Goal: Task Accomplishment & Management: Use online tool/utility

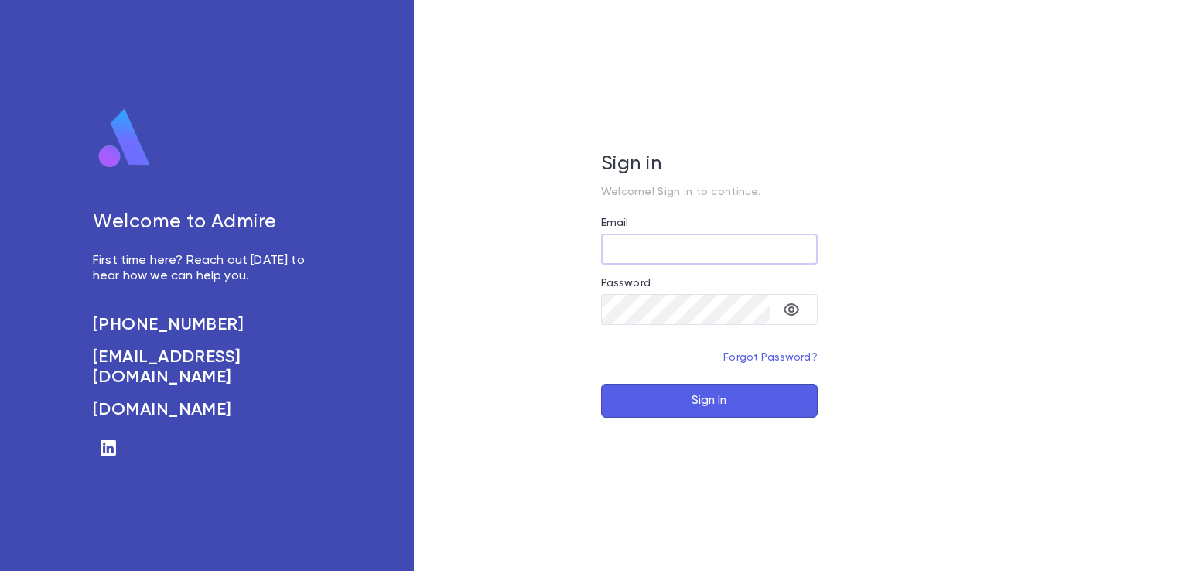
type input "**********"
click at [653, 416] on button "Sign In" at bounding box center [709, 401] width 217 height 34
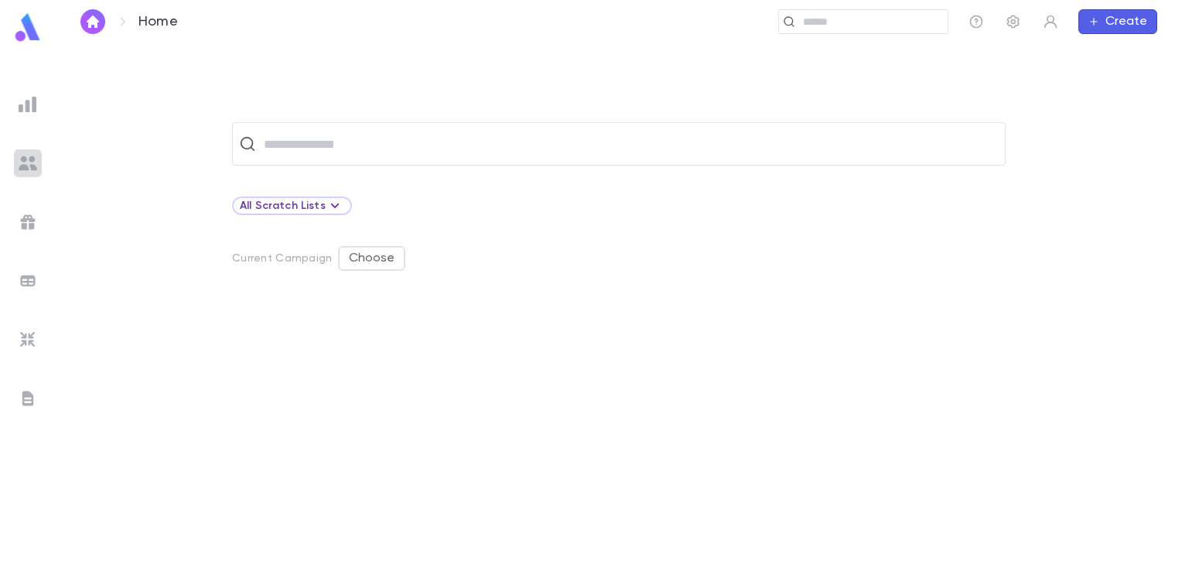
click at [30, 156] on img at bounding box center [28, 163] width 19 height 19
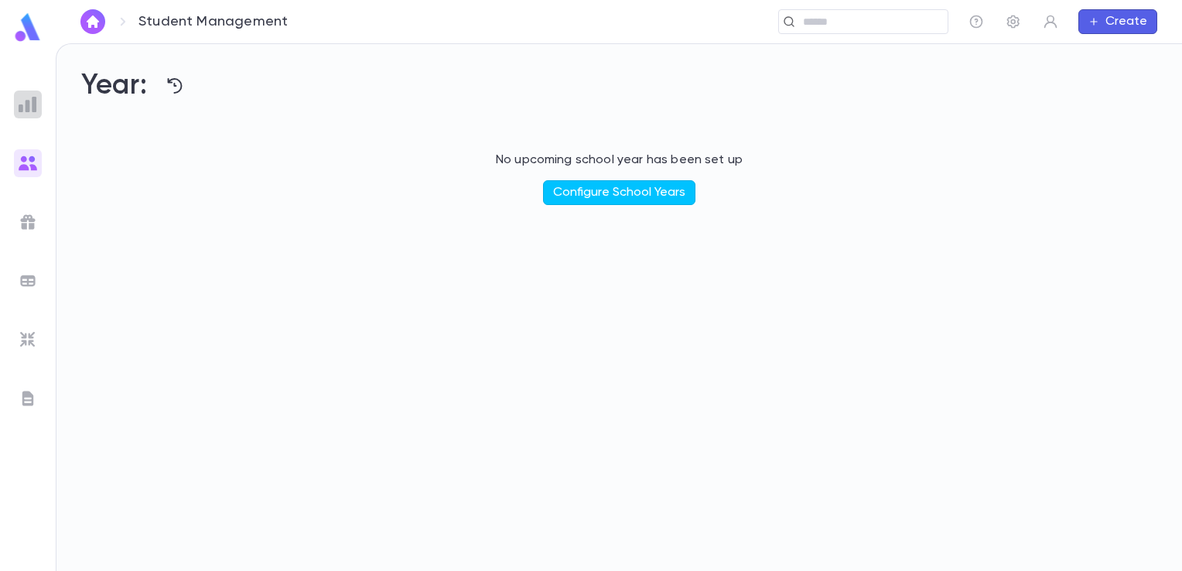
click at [29, 95] on img at bounding box center [28, 104] width 19 height 19
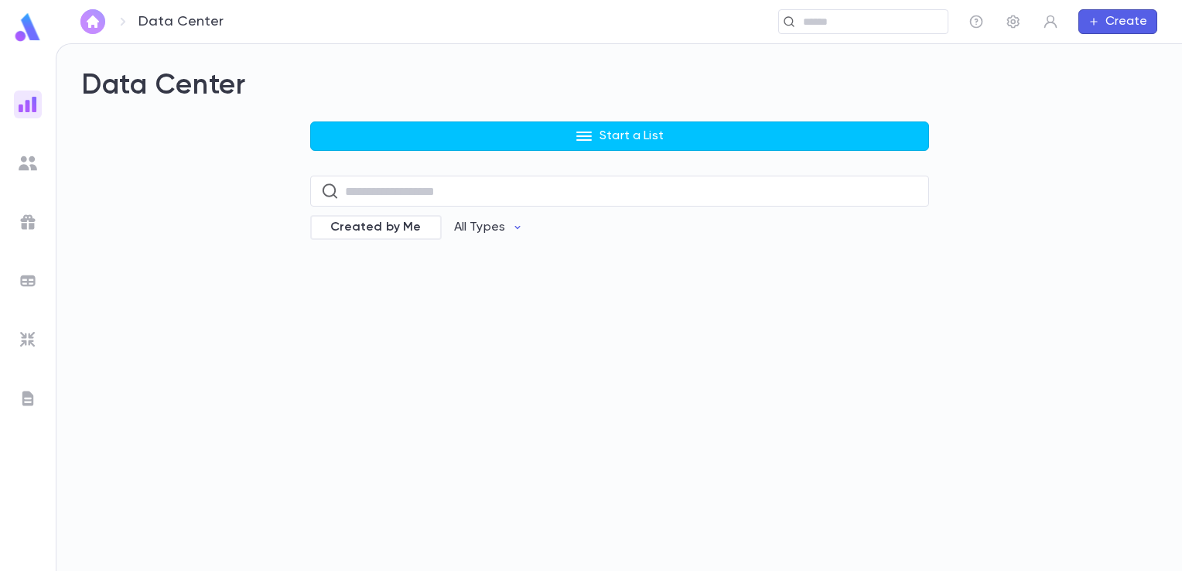
click at [93, 23] on img "button" at bounding box center [93, 21] width 19 height 12
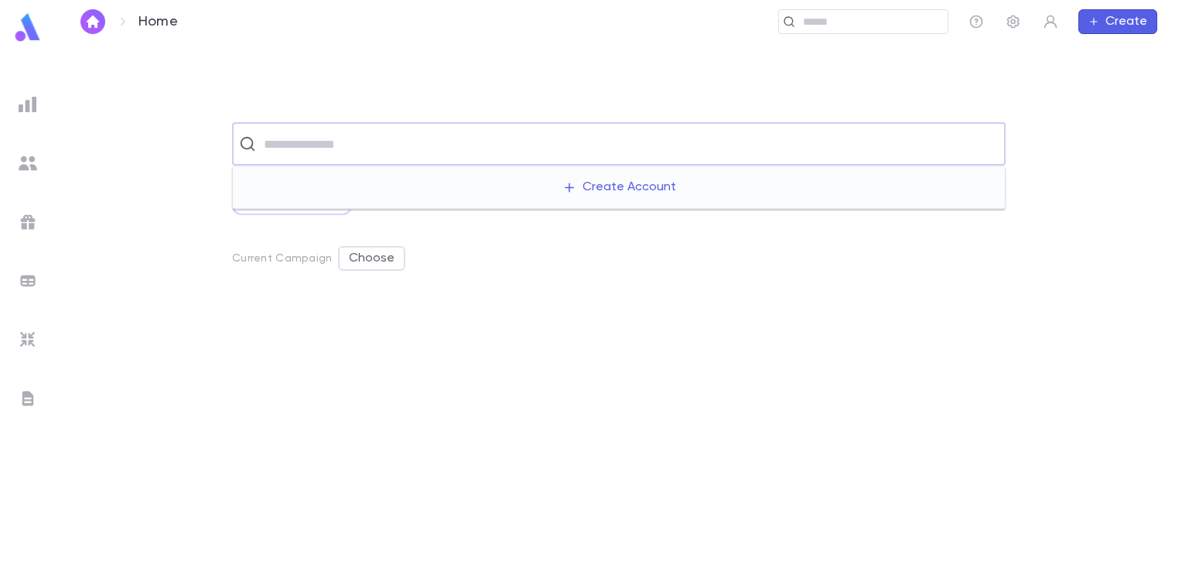
click at [353, 149] on input "text" at bounding box center [628, 143] width 739 height 29
type input "*******"
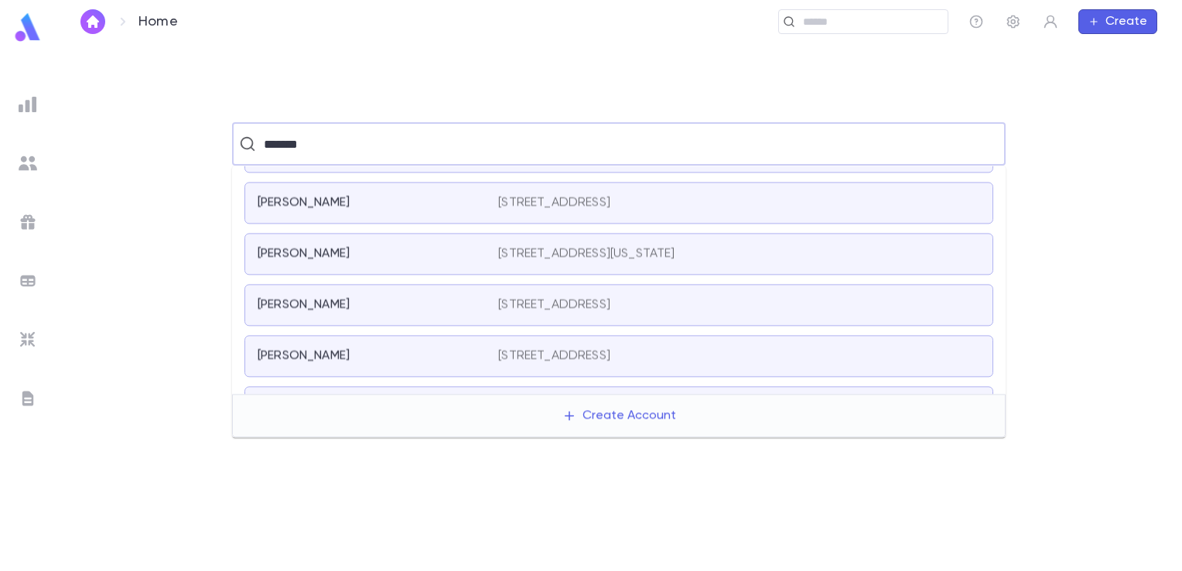
scroll to position [329, 0]
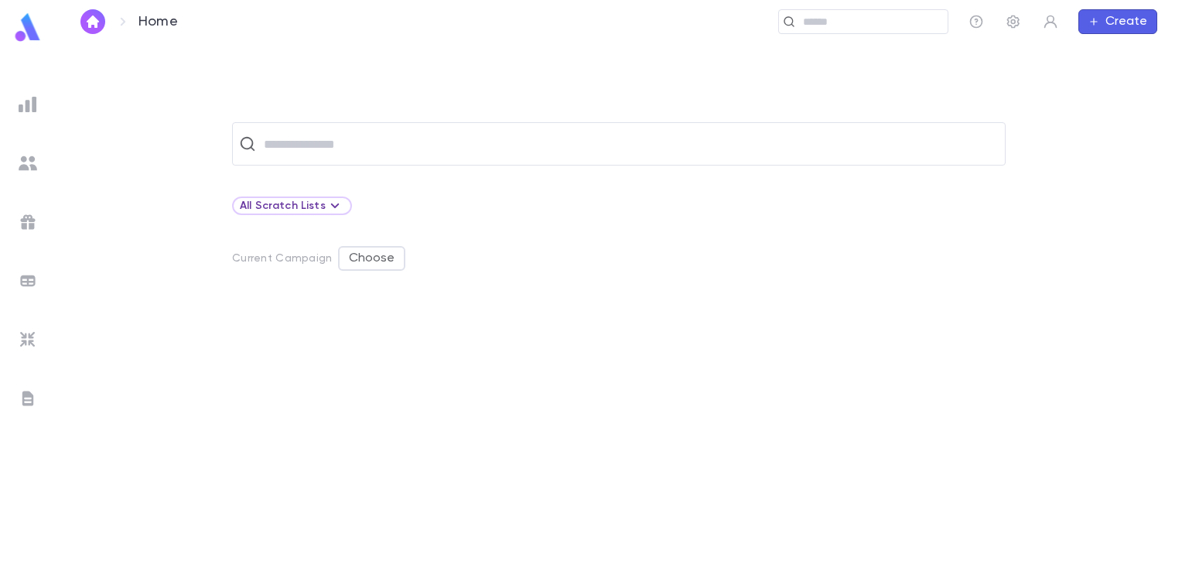
click at [123, 382] on div at bounding box center [618, 436] width 1076 height 268
click at [29, 103] on img at bounding box center [28, 104] width 19 height 19
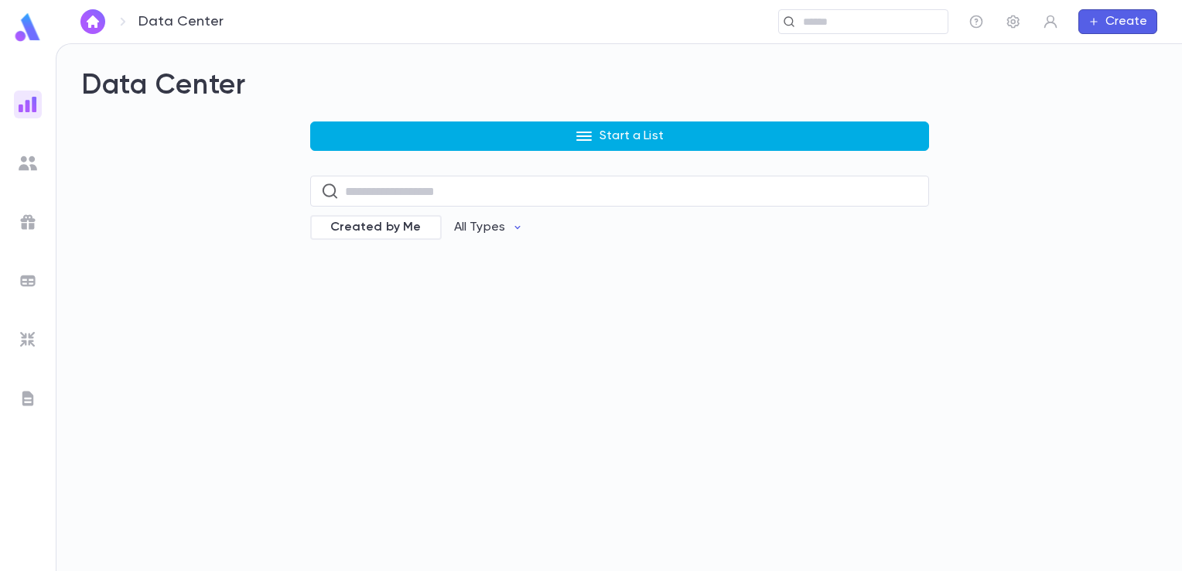
click at [513, 134] on button "Start a List" at bounding box center [619, 135] width 619 height 29
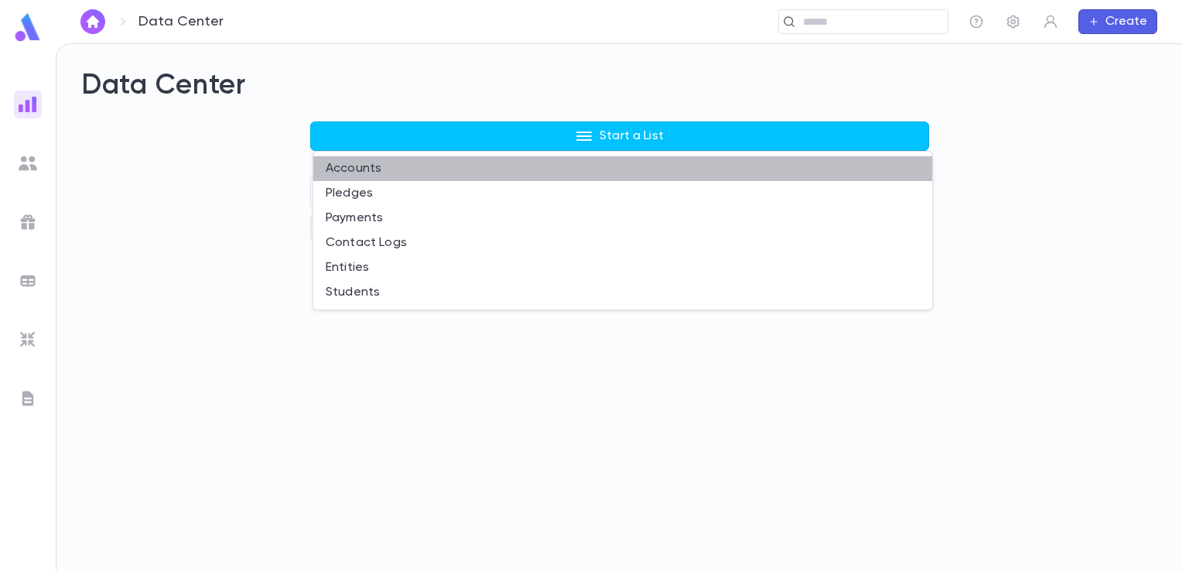
click at [361, 167] on li "Accounts" at bounding box center [622, 168] width 619 height 25
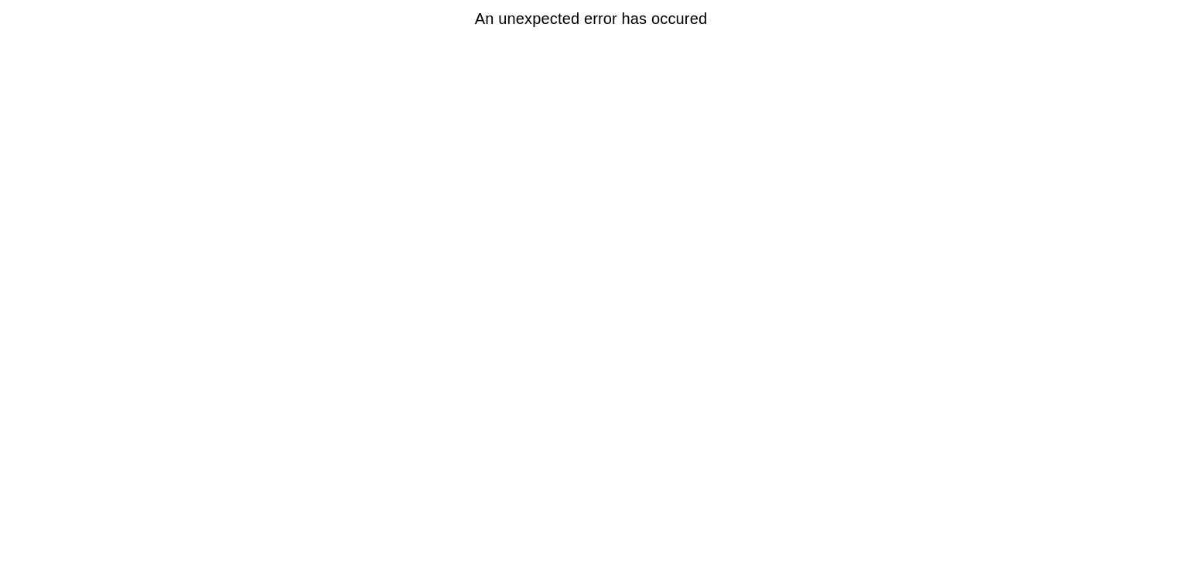
click at [1158, 37] on html "An unexpected error has occured" at bounding box center [591, 18] width 1182 height 37
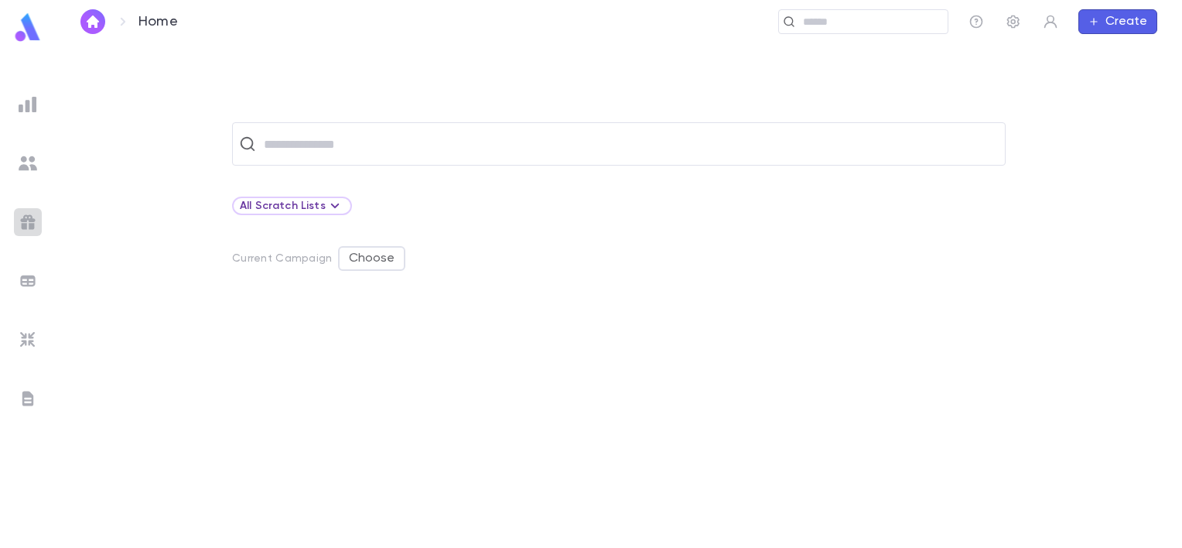
click at [28, 217] on img at bounding box center [28, 222] width 19 height 19
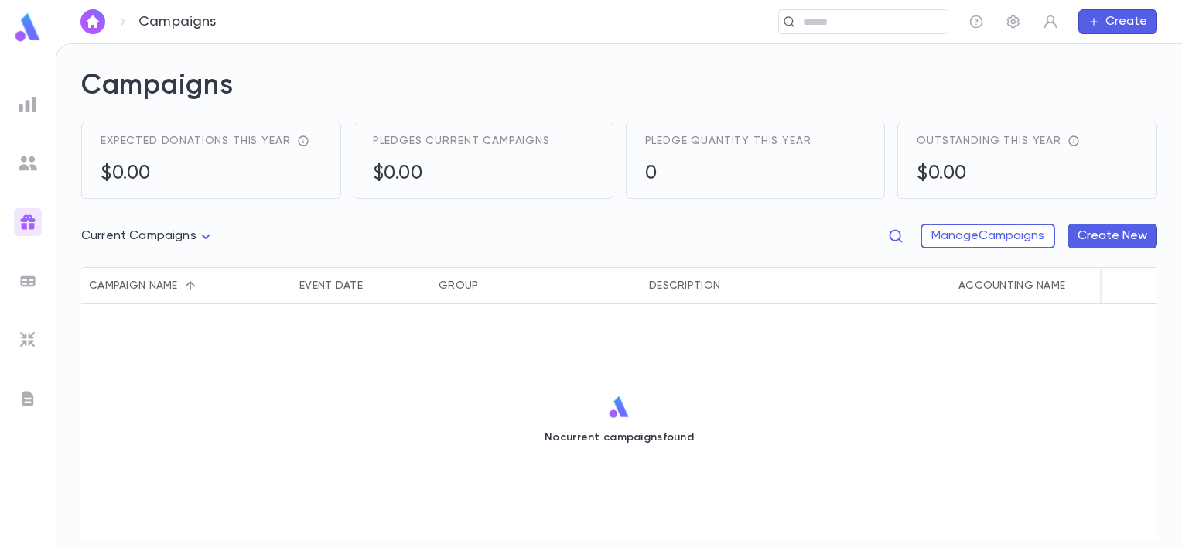
click at [26, 290] on div at bounding box center [28, 281] width 28 height 28
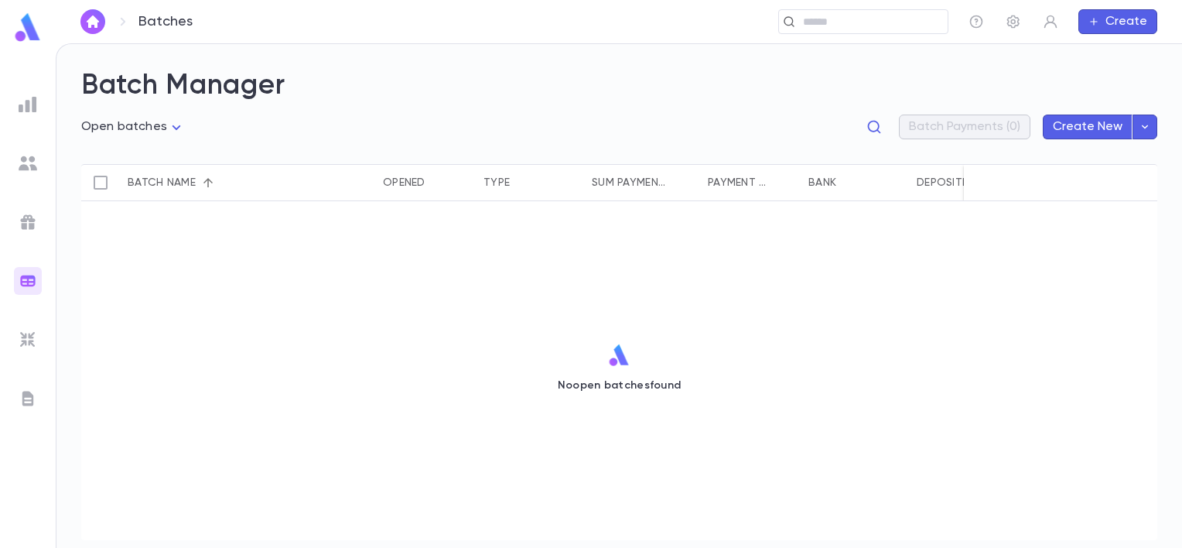
click at [26, 337] on img at bounding box center [28, 339] width 19 height 19
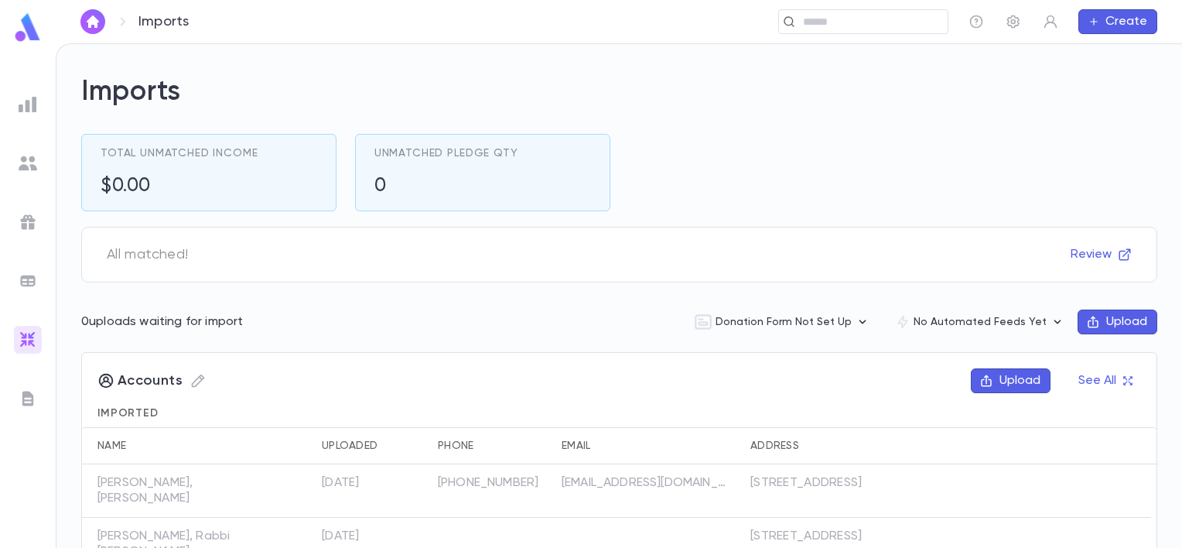
scroll to position [85, 0]
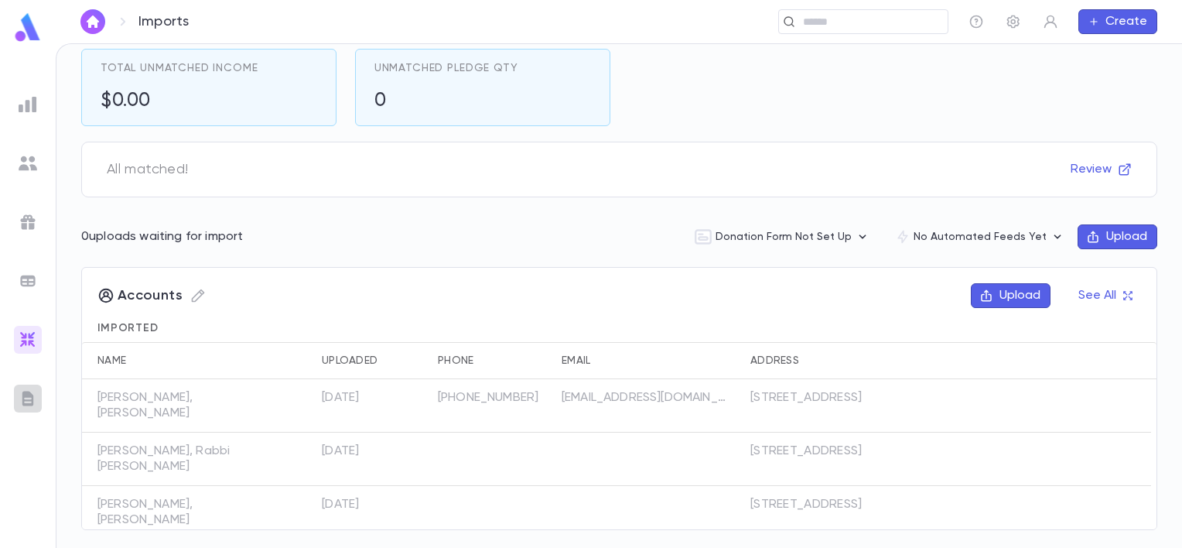
click at [29, 402] on img at bounding box center [28, 398] width 19 height 19
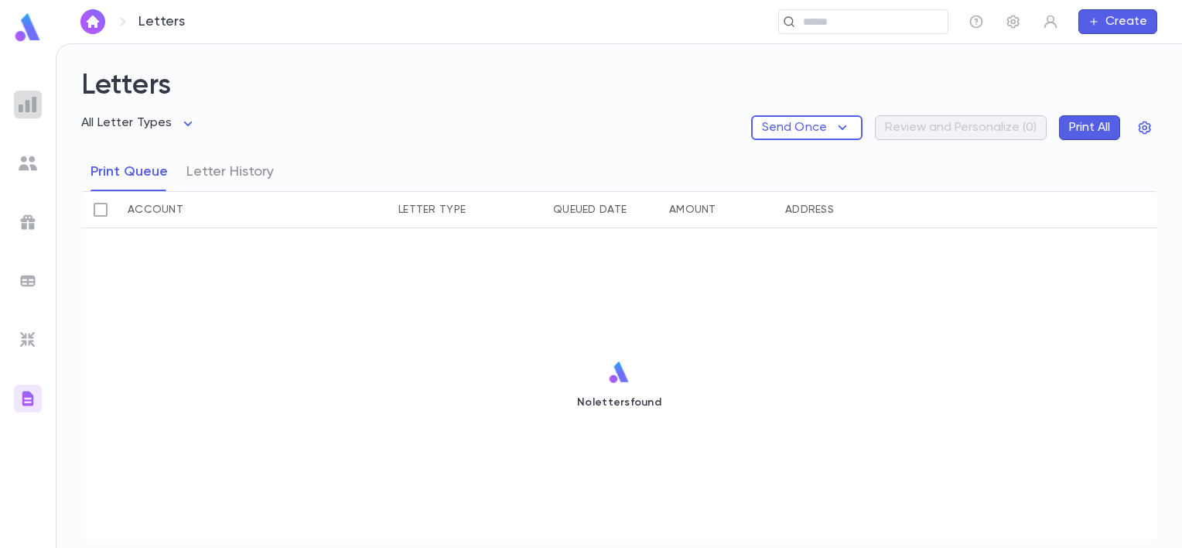
click at [36, 114] on div at bounding box center [28, 104] width 28 height 28
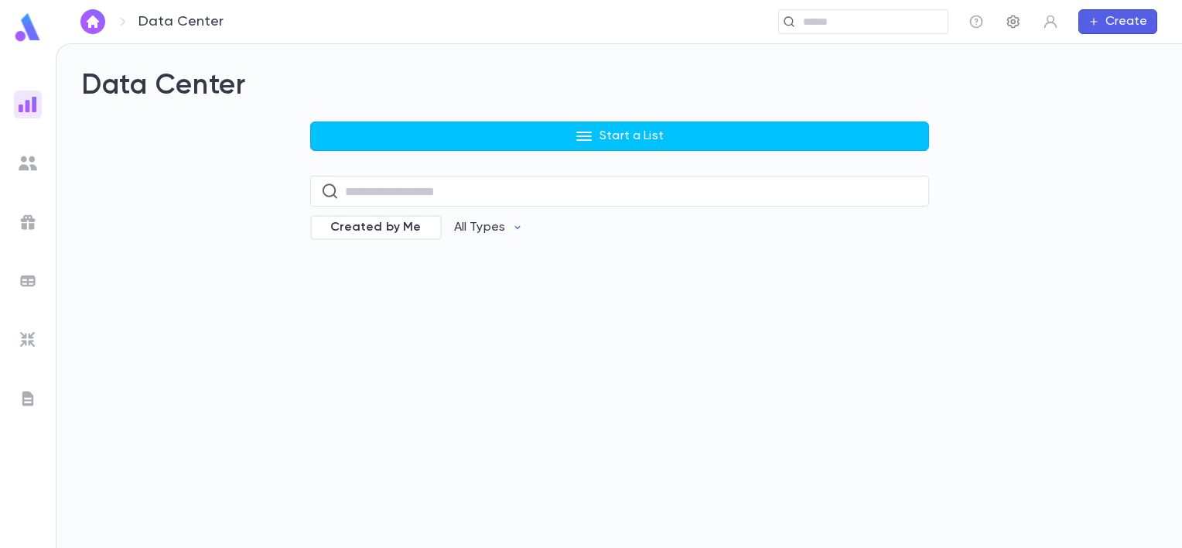
click at [1008, 24] on icon "button" at bounding box center [1012, 21] width 15 height 15
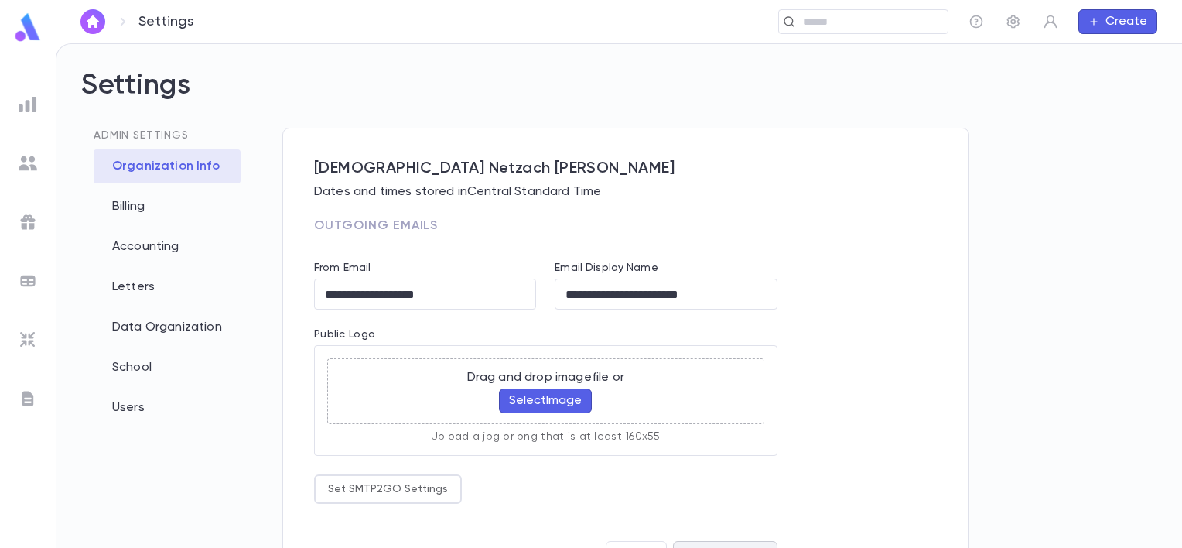
click at [29, 40] on img at bounding box center [27, 27] width 31 height 30
